Goal: Task Accomplishment & Management: Manage account settings

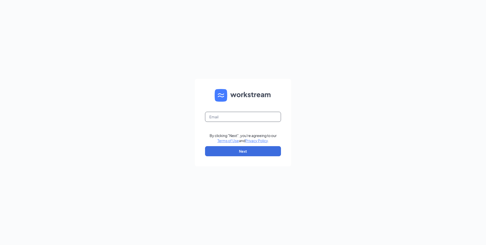
click at [240, 114] on input "text" at bounding box center [243, 117] width 76 height 10
type input "millbrook@boonefoods.ca"
click at [249, 153] on button "Next" at bounding box center [243, 151] width 76 height 10
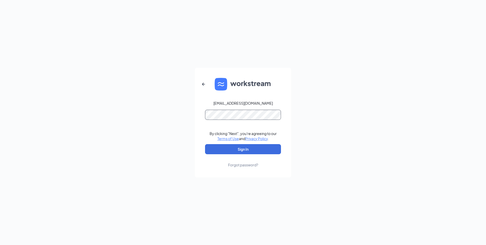
click at [205, 144] on button "Sign In" at bounding box center [243, 149] width 76 height 10
click at [254, 148] on button "Sign In" at bounding box center [243, 149] width 76 height 10
click at [239, 164] on div "Forgot password?" at bounding box center [243, 164] width 30 height 5
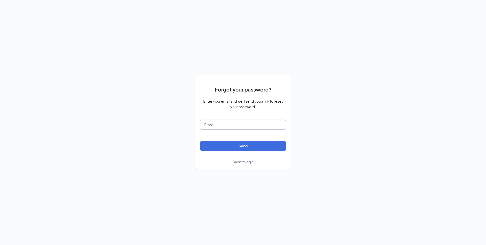
click at [230, 127] on input "text" at bounding box center [243, 125] width 86 height 10
type input "millbrook@boonefoods.ca"
click at [280, 148] on button "Send" at bounding box center [243, 146] width 86 height 10
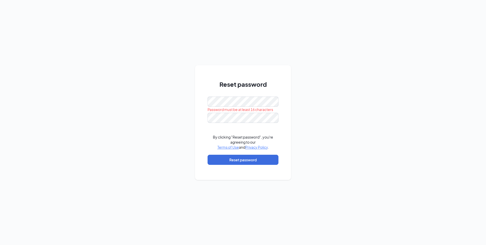
click at [355, 89] on div "Reset password Password must be at least 16 characters By clicking "Reset passw…" at bounding box center [243, 122] width 486 height 245
click at [302, 125] on div "Reset password By clicking "Reset password", you're agreeing to our Terms of Us…" at bounding box center [243, 122] width 486 height 245
click at [272, 158] on button "Reset password" at bounding box center [242, 160] width 71 height 10
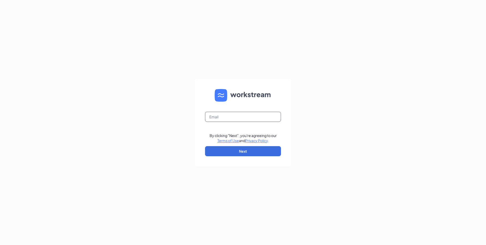
click at [228, 116] on input "text" at bounding box center [243, 117] width 76 height 10
type input "millbrook@boonefoods.ca"
click at [239, 150] on button "Next" at bounding box center [243, 151] width 76 height 10
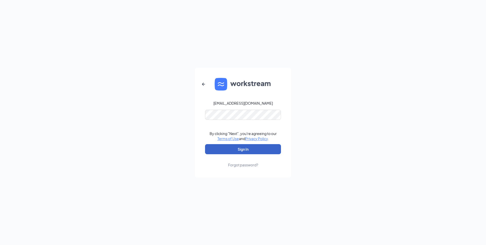
click at [236, 147] on button "Sign In" at bounding box center [243, 149] width 76 height 10
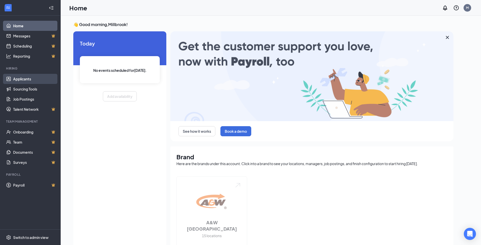
click at [27, 77] on link "Applicants" at bounding box center [34, 79] width 43 height 10
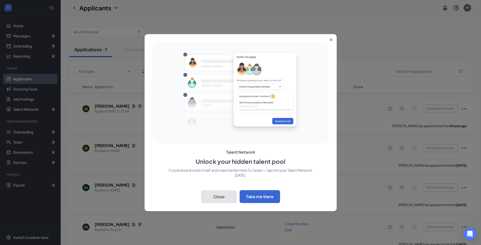
click at [224, 196] on button "Close" at bounding box center [218, 197] width 35 height 13
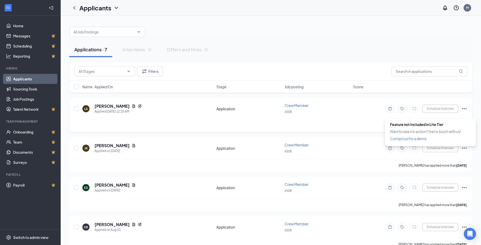
click at [435, 109] on div at bounding box center [441, 109] width 36 height 8
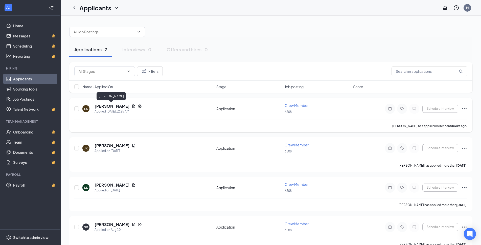
click at [116, 107] on h5 "Leah Augustine" at bounding box center [112, 106] width 35 height 6
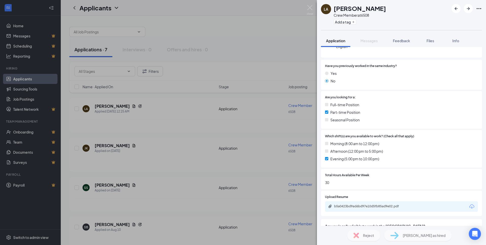
scroll to position [101, 0]
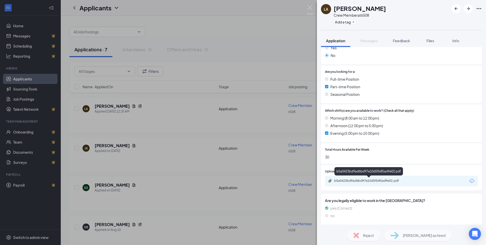
click at [390, 181] on div "b5a0423bd9ad6bd97e10d5fb85ad9e02.pdf" at bounding box center [369, 181] width 71 height 4
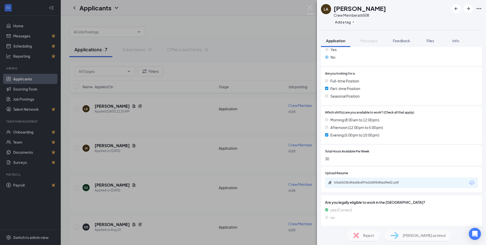
click at [266, 36] on div "LA Leah Augustine Crew Member at 6508 Add a tag Application Messages Feedback F…" at bounding box center [243, 122] width 486 height 245
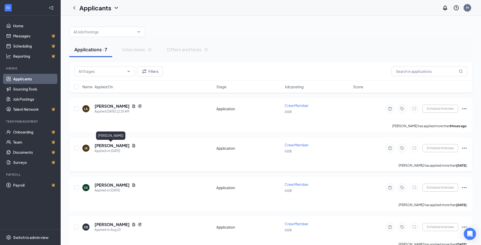
click at [112, 146] on h5 "Jasveer Kaur" at bounding box center [112, 146] width 35 height 6
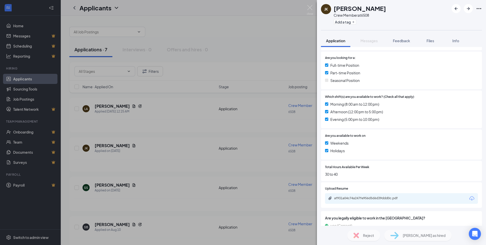
scroll to position [119, 0]
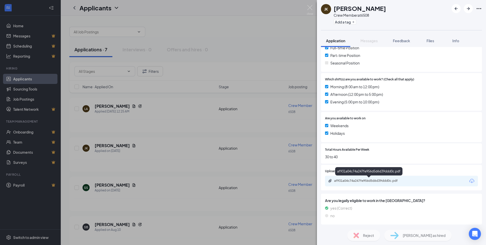
click at [376, 180] on div "af931a04c74a247fe956d5d6d39ddd0c.pdf" at bounding box center [369, 181] width 71 height 4
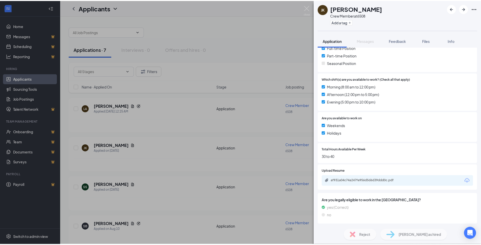
scroll to position [117, 0]
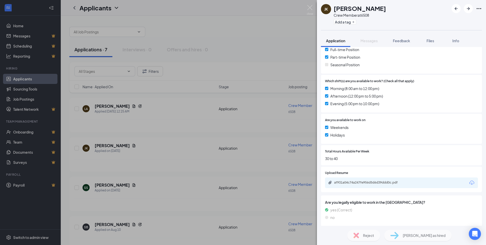
click at [158, 194] on div "JK Jasveer Kaur Crew Member at 6508 Add a tag Application Messages Feedback Fil…" at bounding box center [243, 122] width 486 height 245
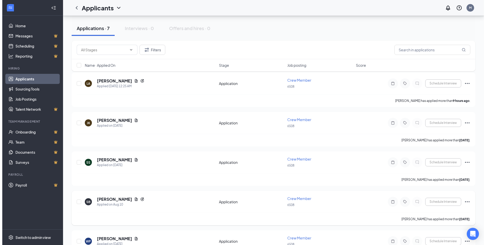
scroll to position [51, 0]
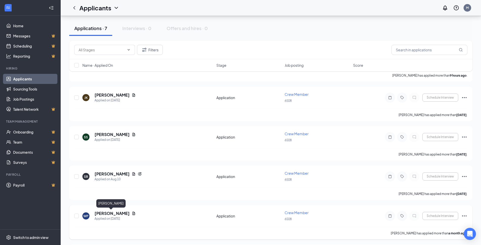
click at [108, 213] on h5 "William Pictou" at bounding box center [112, 214] width 35 height 6
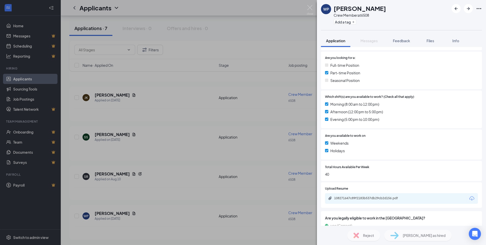
scroll to position [119, 0]
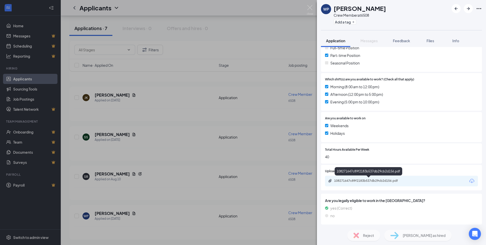
click at [368, 180] on div "108271647c89f2183b537db29cb2d156.pdf" at bounding box center [369, 181] width 71 height 4
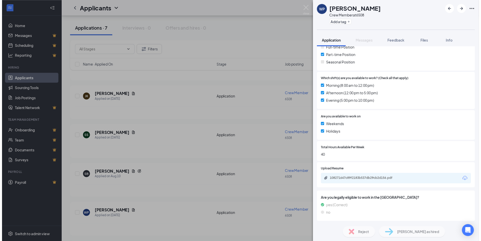
scroll to position [117, 0]
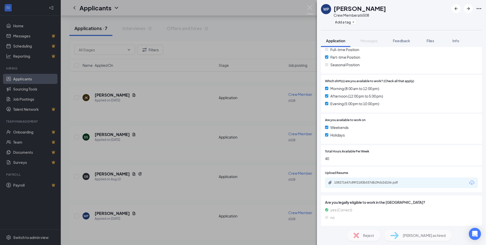
click at [168, 183] on div "WP William Pictou Crew Member at 6508 Add a tag Application Messages Feedback F…" at bounding box center [243, 122] width 486 height 245
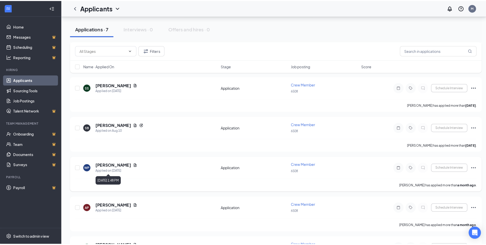
scroll to position [127, 0]
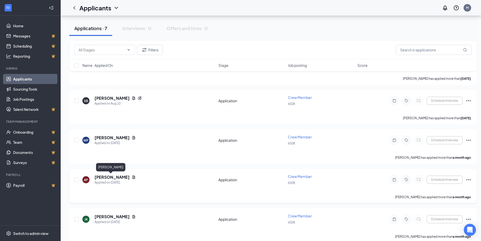
click at [107, 177] on h5 "ALDEN PRICE" at bounding box center [112, 177] width 35 height 6
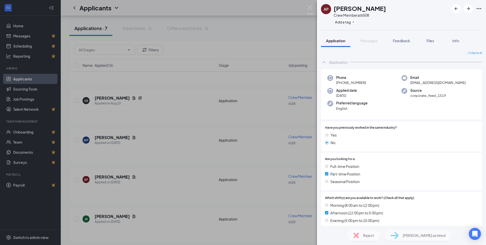
click at [153, 229] on div "AP ALDEN PRICE Crew Member at 6508 Add a tag Application Messages Feedback File…" at bounding box center [243, 122] width 486 height 245
